Goal: Transaction & Acquisition: Download file/media

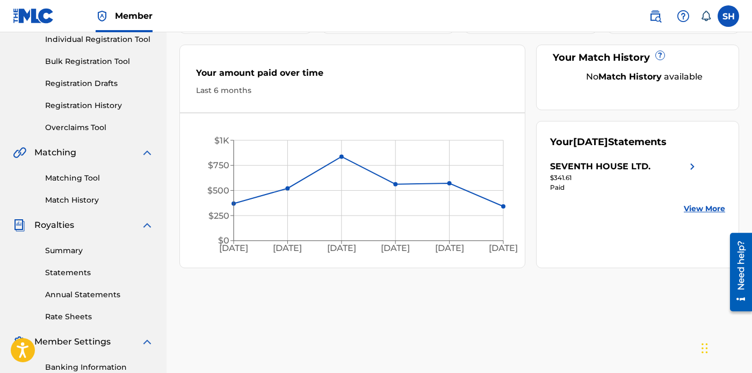
scroll to position [141, 0]
click at [66, 275] on link "Statements" at bounding box center [99, 271] width 108 height 11
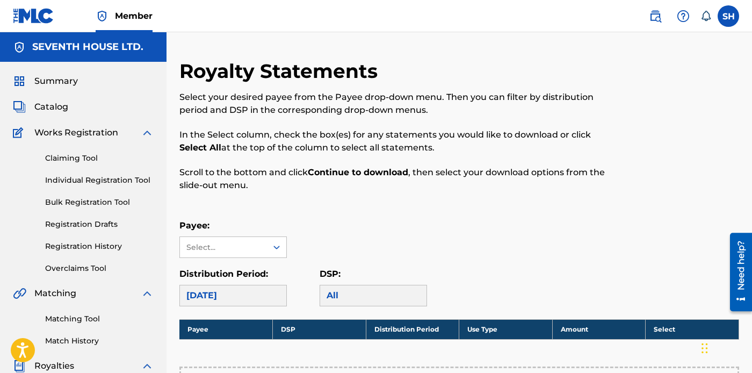
click at [262, 293] on div "August 2025" at bounding box center [232, 295] width 107 height 21
click at [275, 242] on icon at bounding box center [276, 247] width 11 height 11
click at [230, 271] on div "SEVENTH HOUSE LTD." at bounding box center [233, 278] width 106 height 40
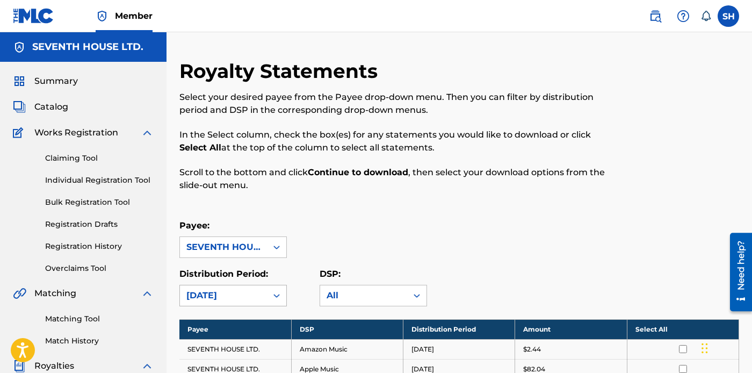
click at [276, 295] on icon at bounding box center [276, 295] width 11 height 11
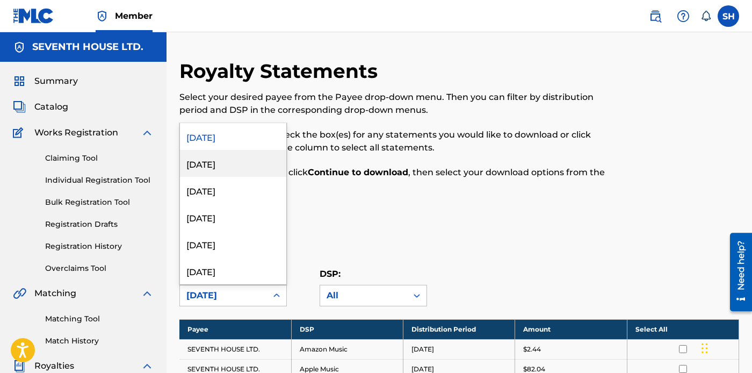
click at [215, 167] on div "[DATE]" at bounding box center [233, 163] width 106 height 27
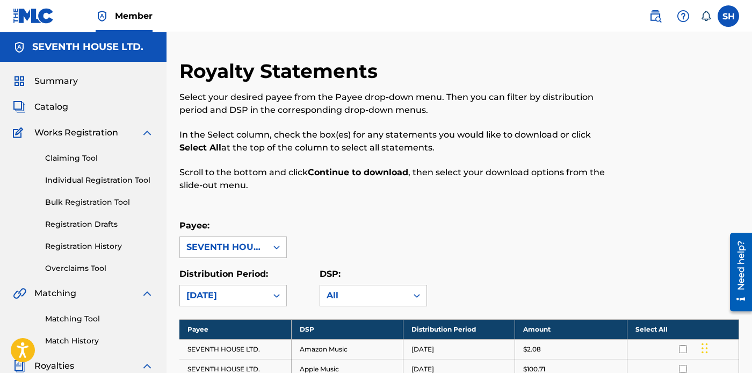
click at [649, 328] on th "Select All" at bounding box center [683, 329] width 112 height 20
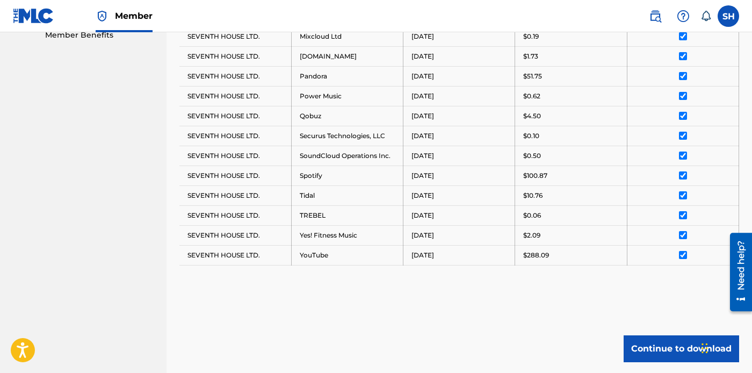
scroll to position [582, 0]
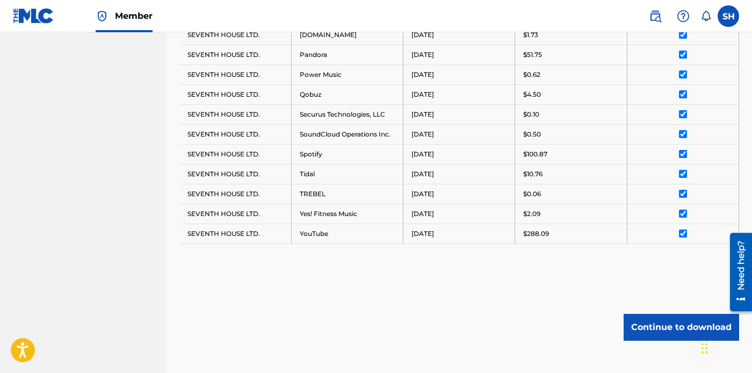
click at [680, 315] on button "Continue to download" at bounding box center [680, 327] width 115 height 27
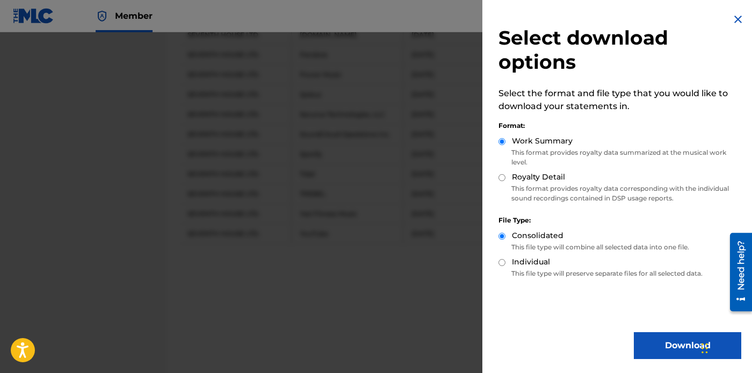
click at [671, 350] on button "Download" at bounding box center [687, 345] width 107 height 27
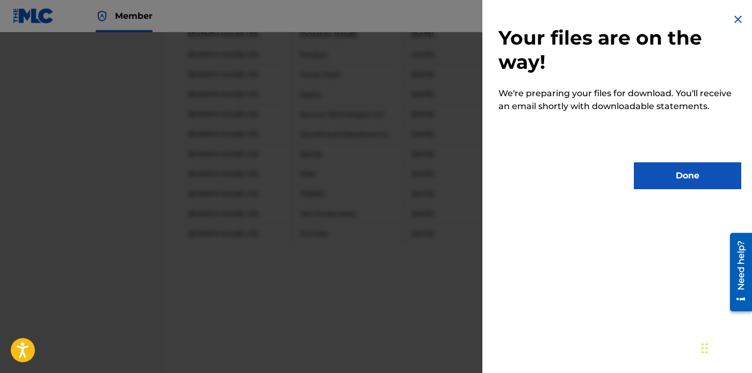
click at [663, 185] on button "Done" at bounding box center [687, 175] width 107 height 27
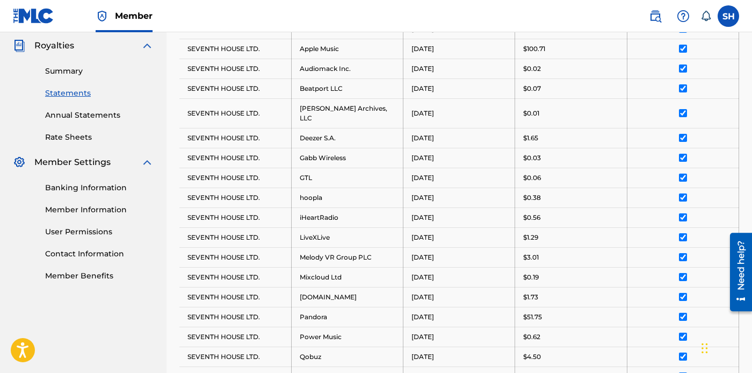
scroll to position [299, 0]
